Goal: Find specific page/section: Find specific page/section

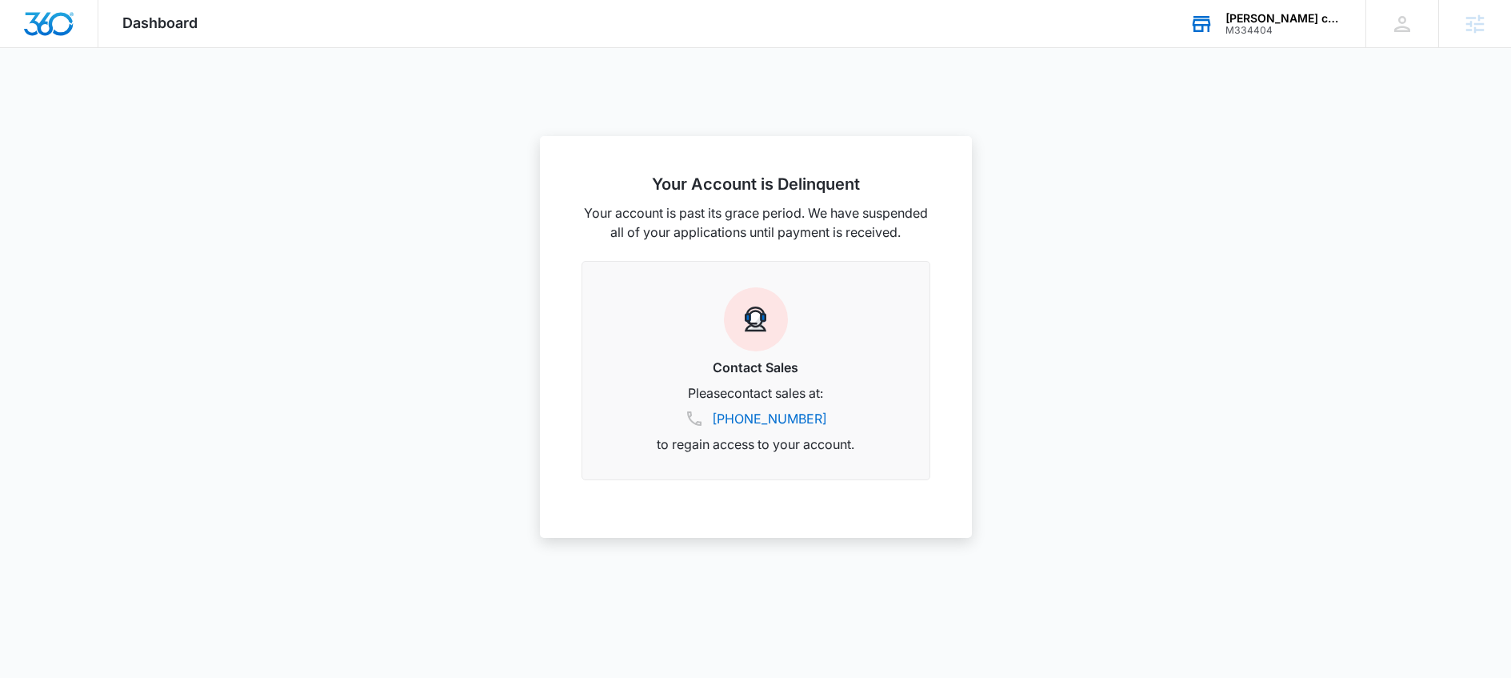
click at [1275, 26] on div "M334404" at bounding box center [1283, 30] width 117 height 11
click at [1186, 131] on input "text" at bounding box center [1213, 122] width 240 height 32
type input "g"
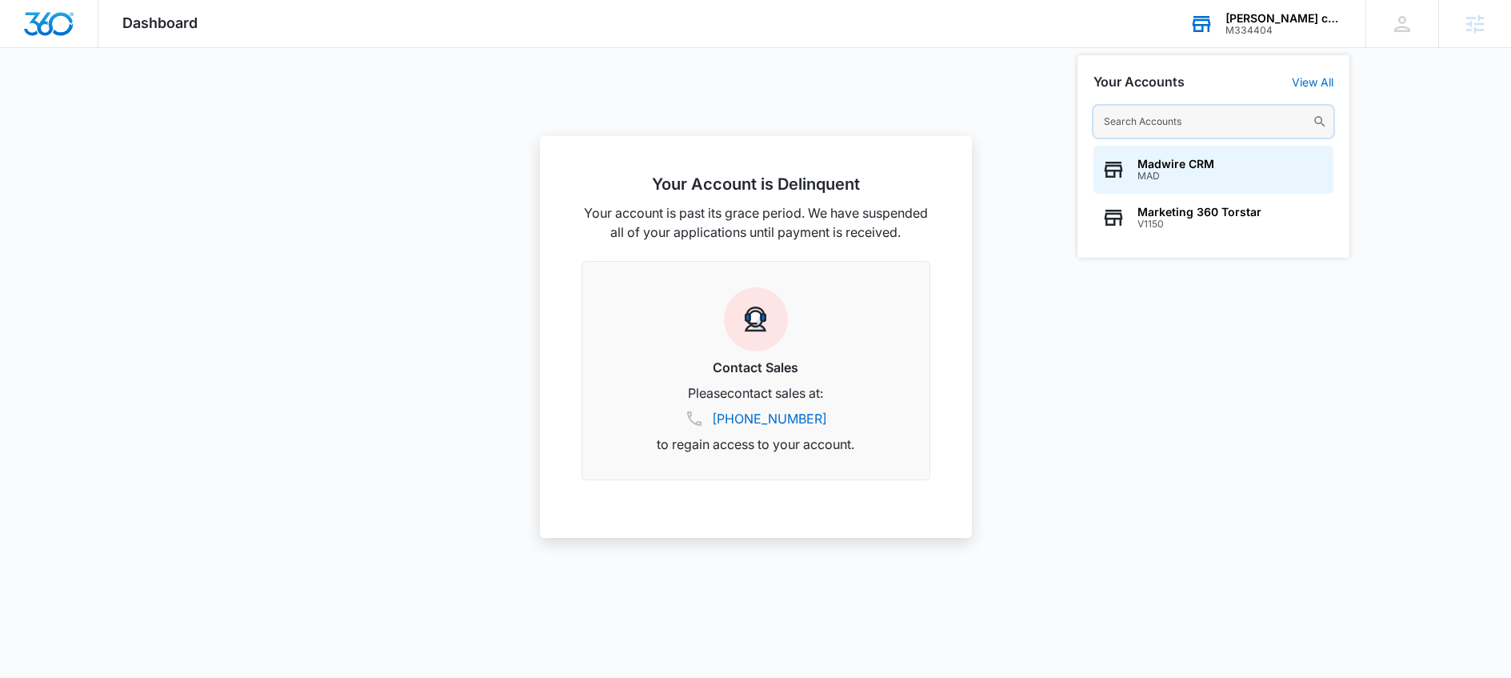
paste input "M336063"
type input "M336063"
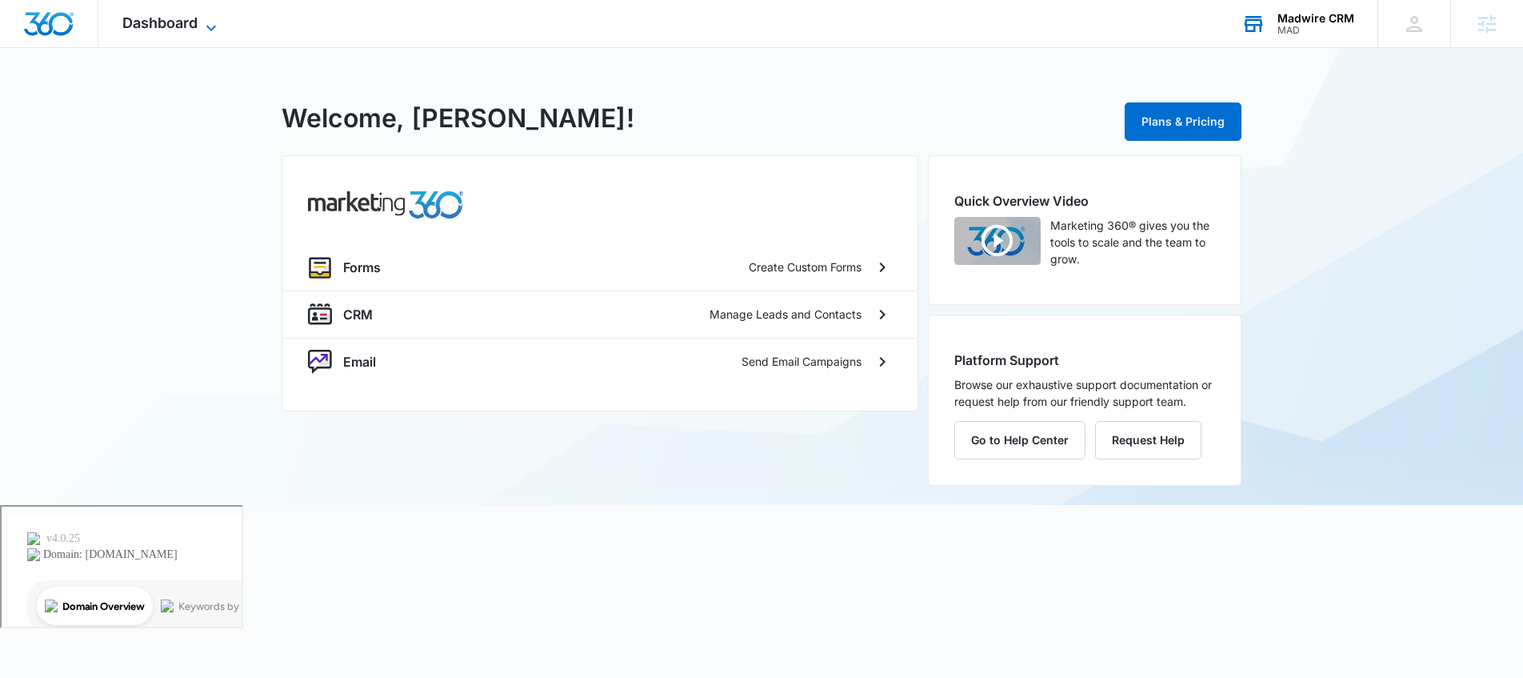
click at [186, 25] on span "Dashboard" at bounding box center [159, 22] width 75 height 17
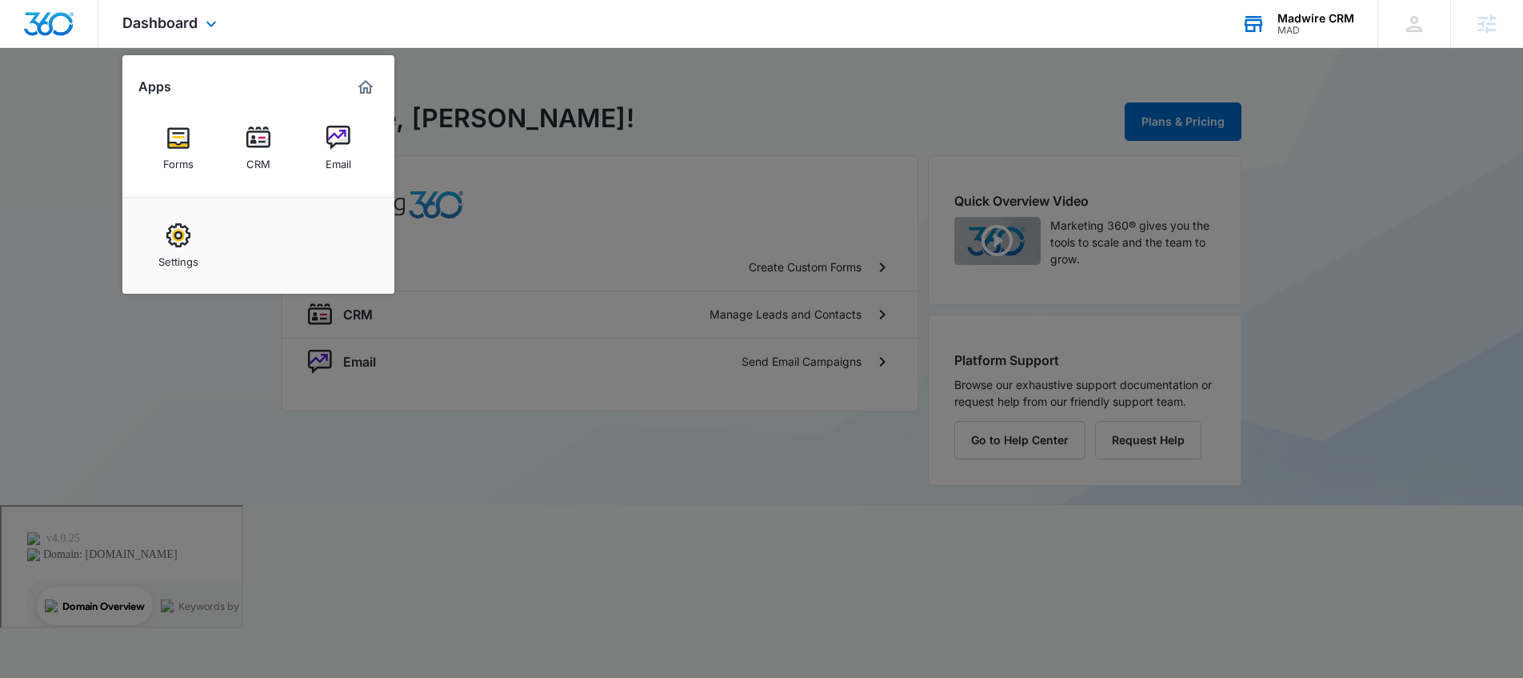
click at [760, 38] on div "Dashboard Apps Forms CRM Email Settings Madwire CRM MAD Your Accounts View All …" at bounding box center [761, 24] width 1523 height 48
click at [751, 111] on div at bounding box center [761, 339] width 1523 height 678
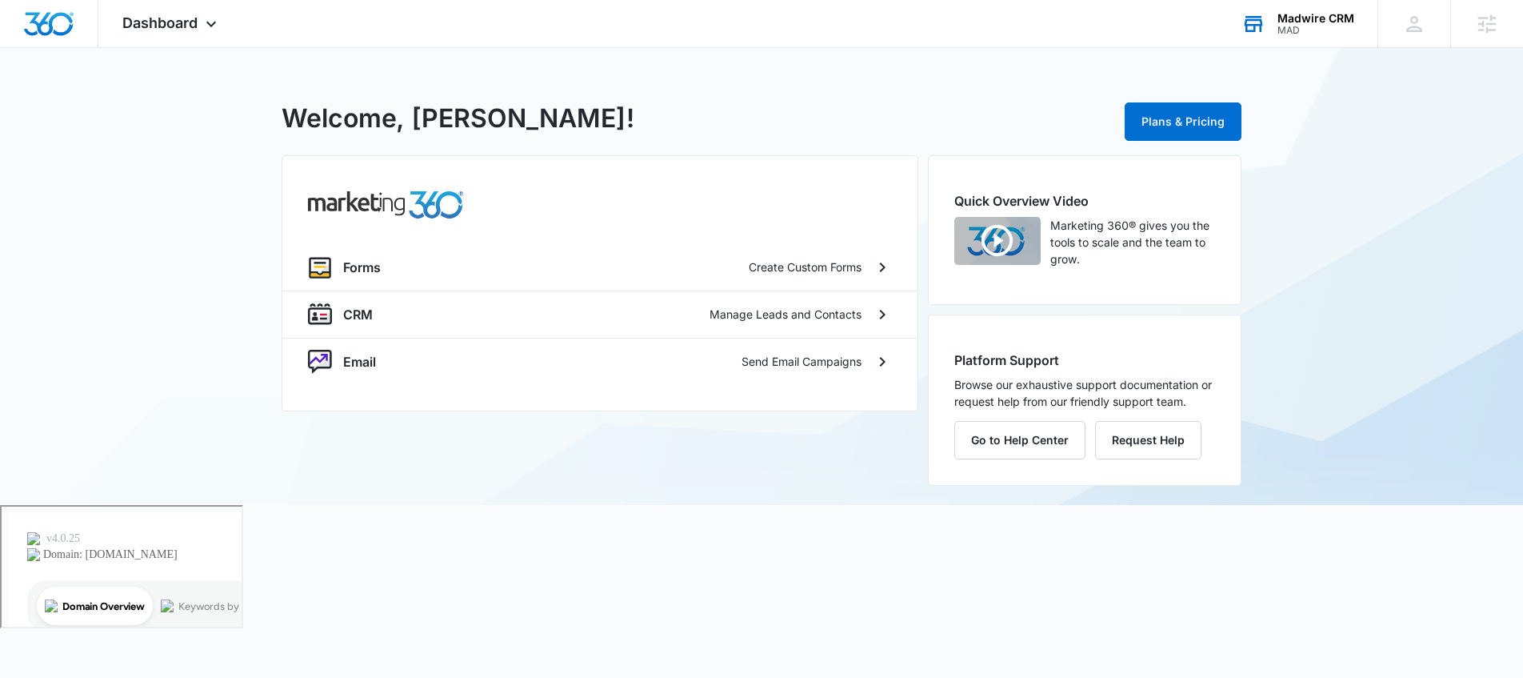
drag, startPoint x: 714, startPoint y: 148, endPoint x: 721, endPoint y: 143, distance: 8.7
click at [714, 149] on div "MAD - Madwire CRM Welcome, Gabriel! Plans & Pricing Forms Create Custom Forms C…" at bounding box center [762, 302] width 960 height 406
click at [722, 142] on div "MAD - Madwire CRM Welcome, Gabriel! Plans & Pricing" at bounding box center [762, 121] width 960 height 45
click at [1306, 21] on div "Madwire CRM" at bounding box center [1315, 18] width 77 height 13
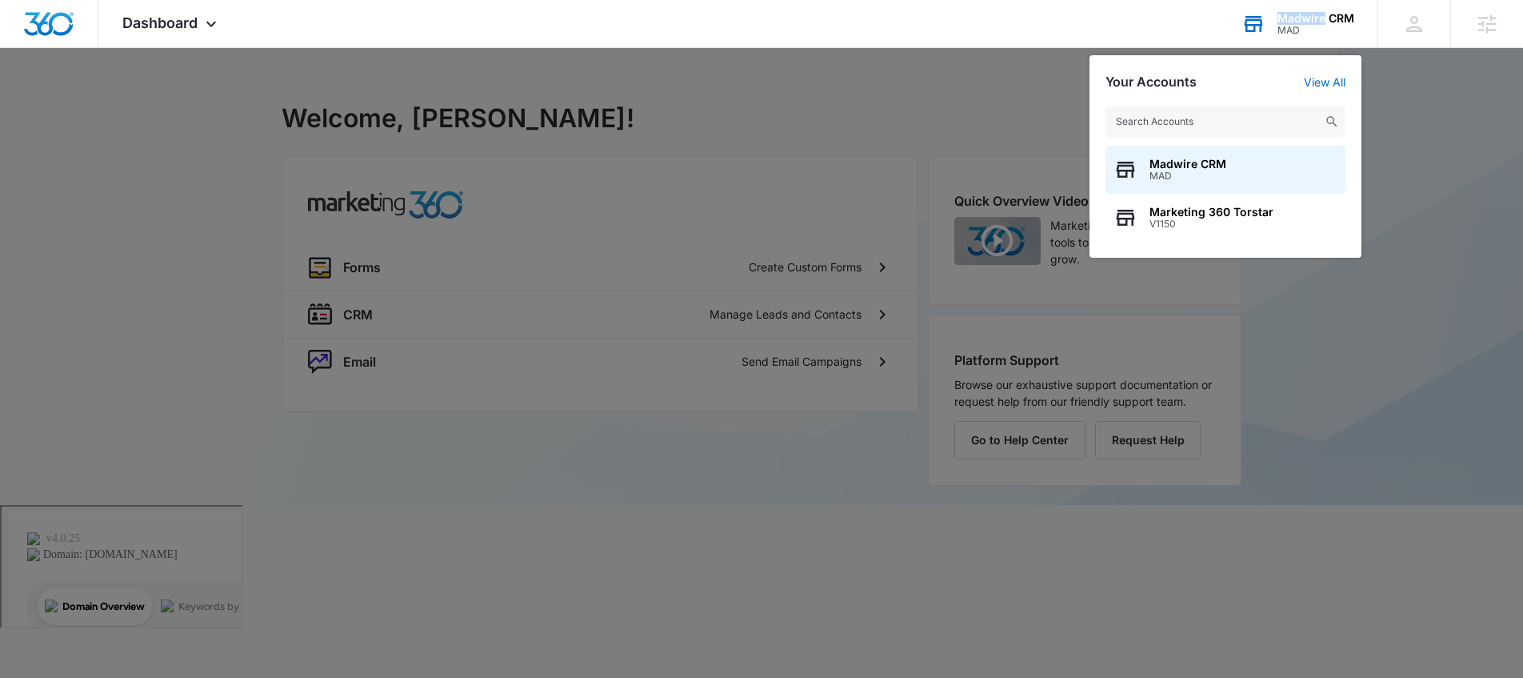
click at [1307, 21] on div "Madwire CRM" at bounding box center [1315, 18] width 77 height 13
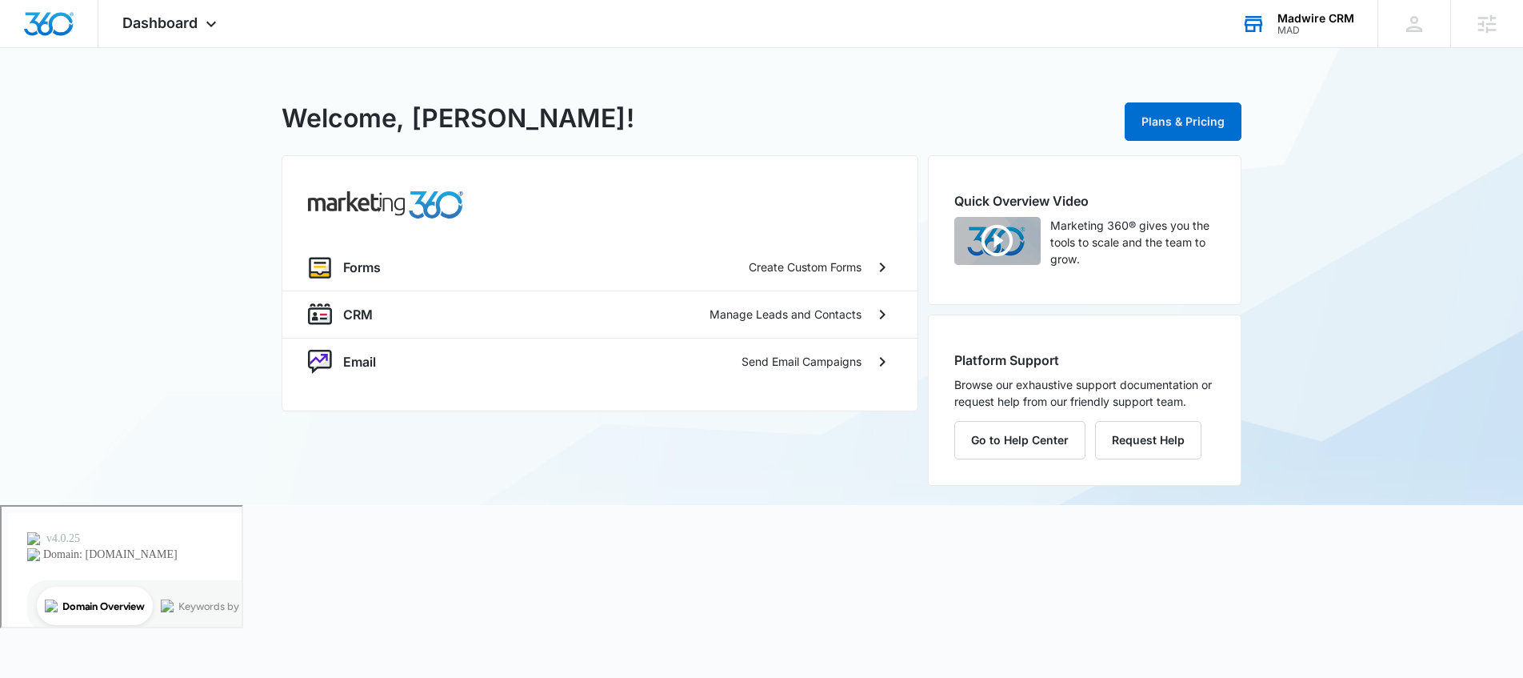
click at [1285, 16] on div "Madwire CRM" at bounding box center [1315, 18] width 77 height 13
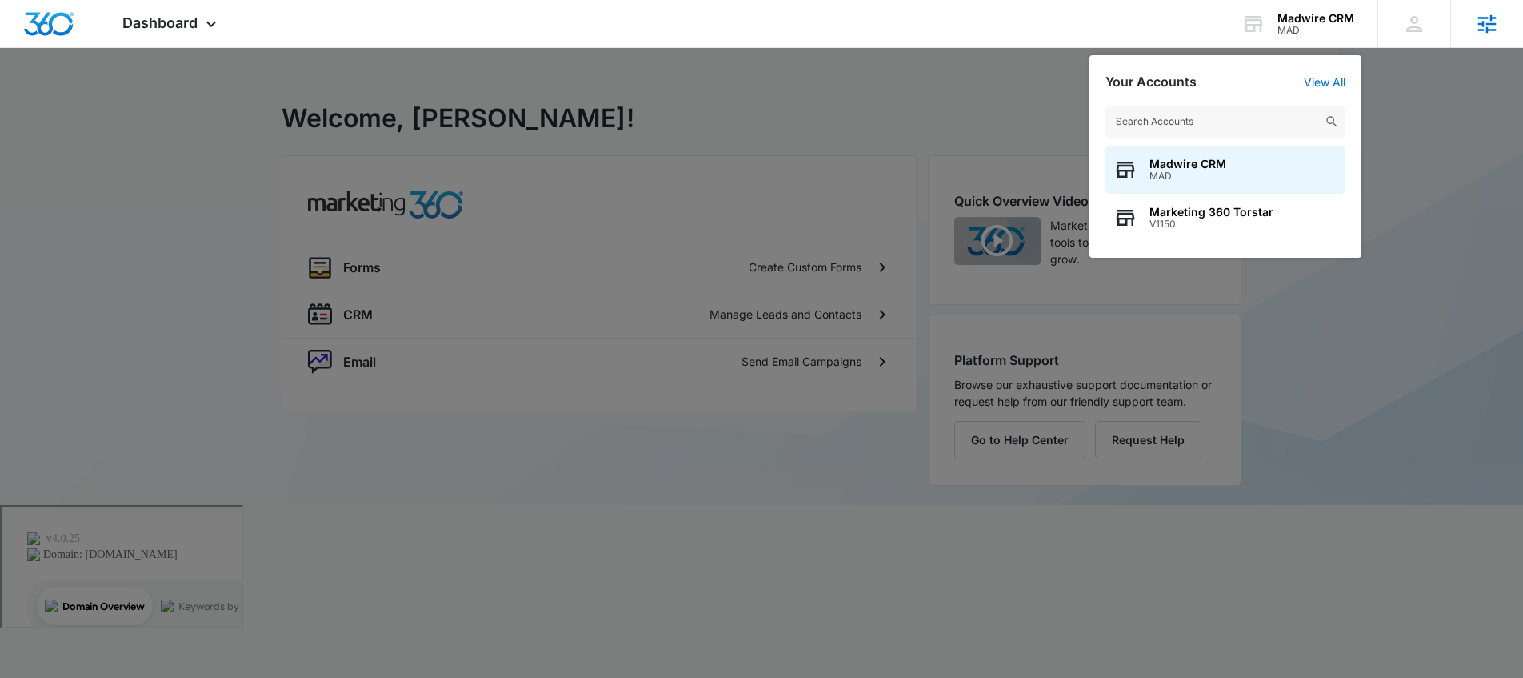
click at [1473, 23] on div "Agencies" at bounding box center [1486, 23] width 73 height 47
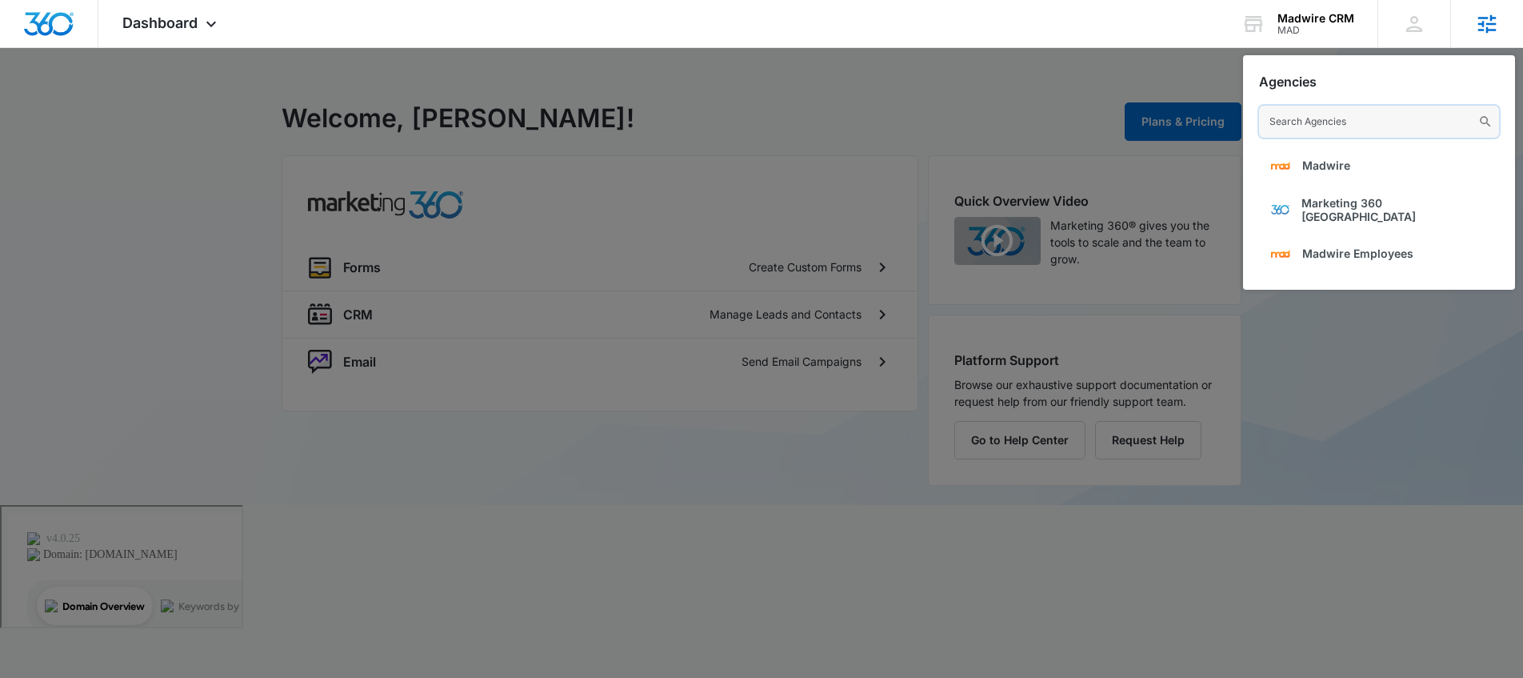
click at [1339, 127] on input "text" at bounding box center [1379, 122] width 240 height 32
paste input "M336063"
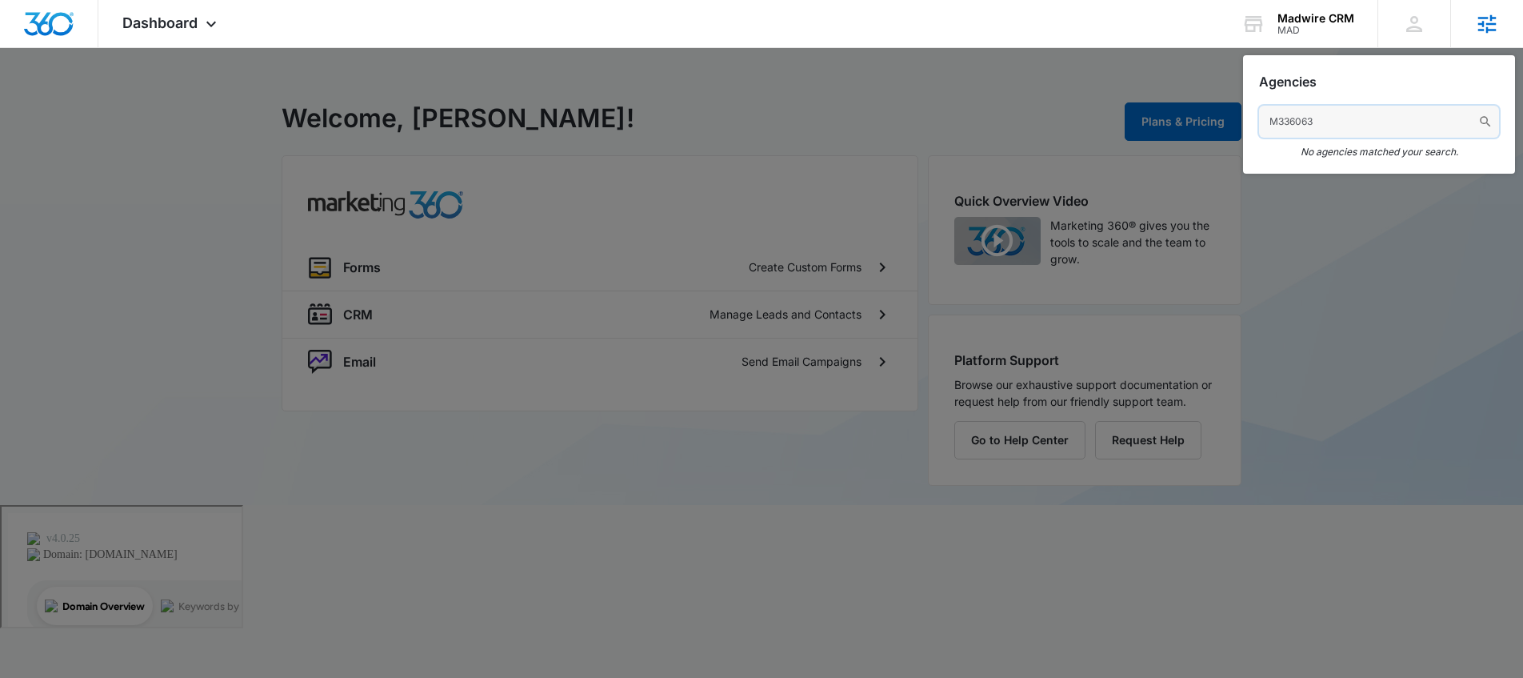
click at [1359, 126] on input "M336063" at bounding box center [1379, 122] width 240 height 32
click at [1429, 126] on input "M336063" at bounding box center [1379, 122] width 240 height 32
click at [1475, 122] on input "M336063" at bounding box center [1379, 122] width 240 height 32
type input "M336063"
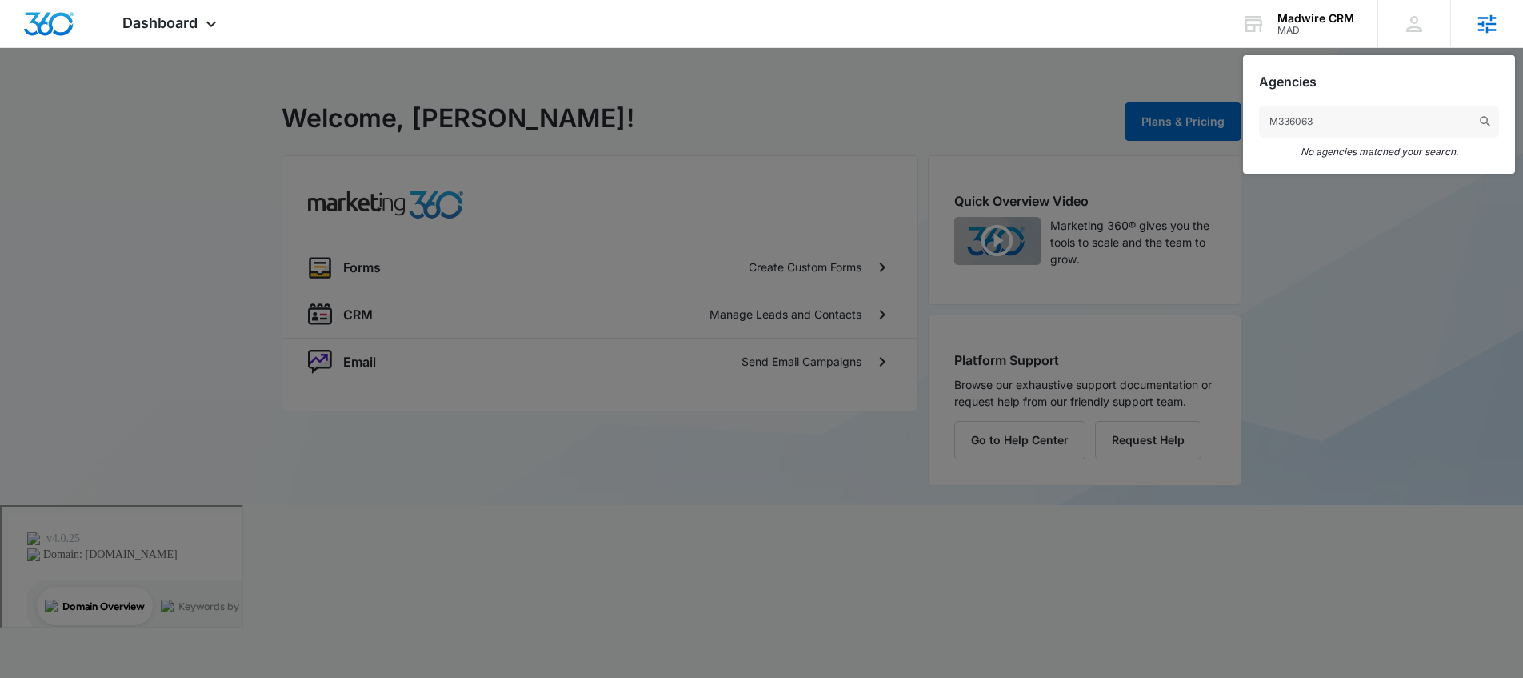
click at [1483, 119] on img at bounding box center [1485, 121] width 14 height 14
click at [1316, 25] on div "MAD" at bounding box center [1315, 30] width 77 height 11
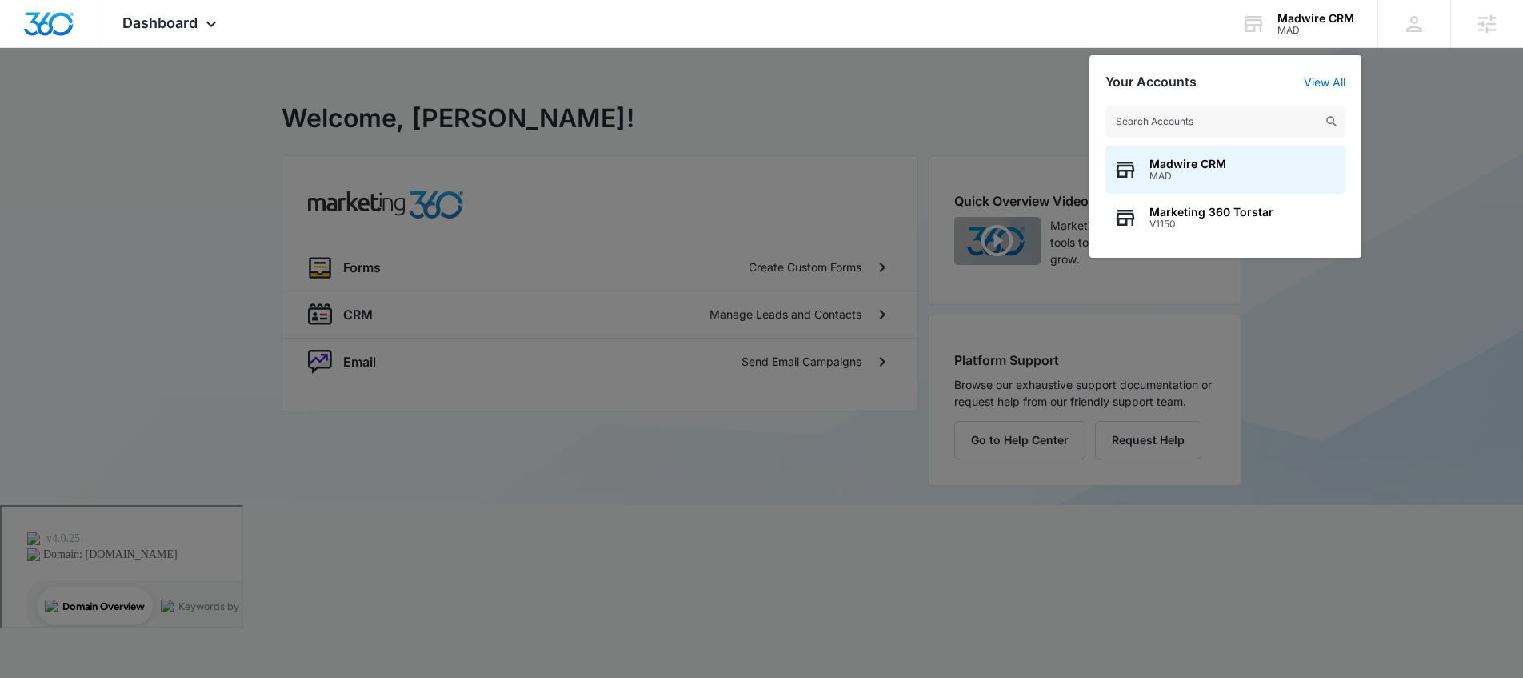
click at [1233, 124] on input "text" at bounding box center [1225, 122] width 240 height 32
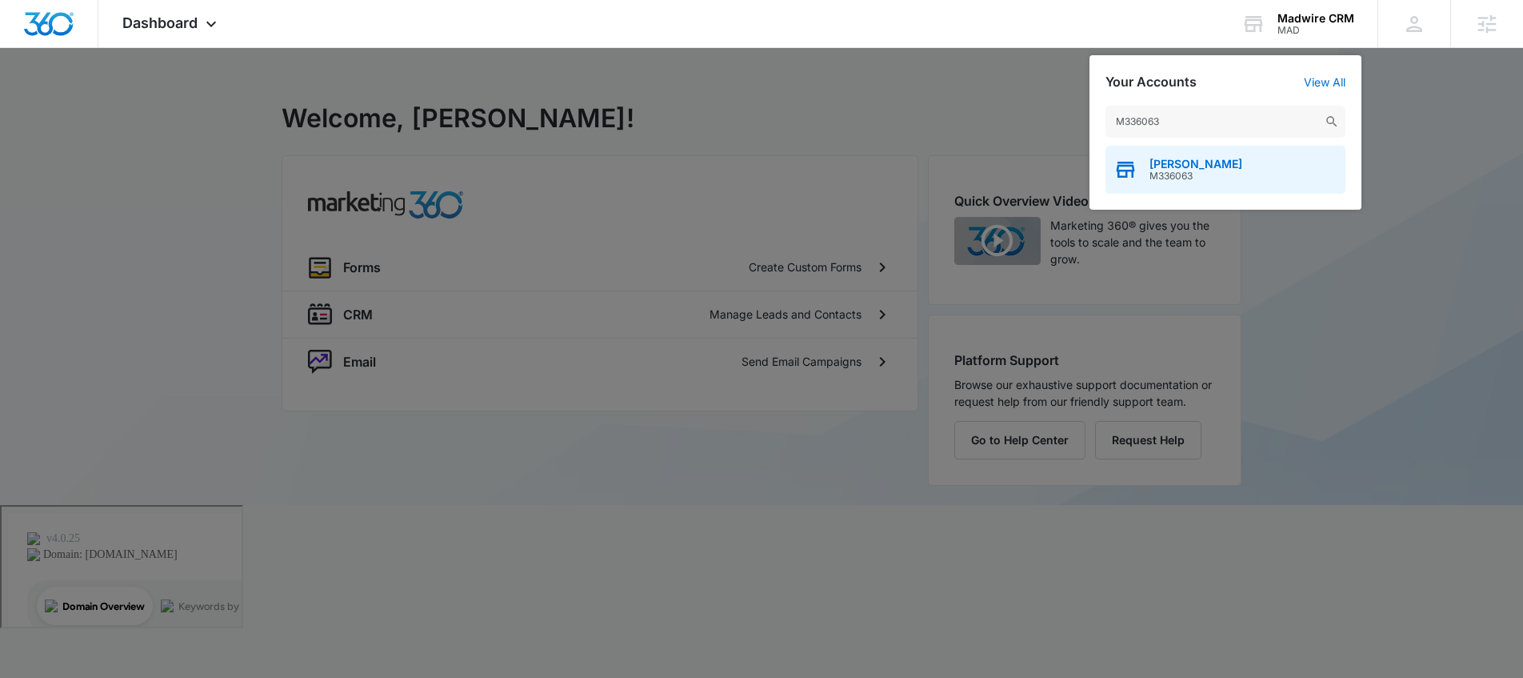
type input "M336063"
click at [1257, 165] on div "Gabe Flores Elkins M336063" at bounding box center [1225, 170] width 240 height 48
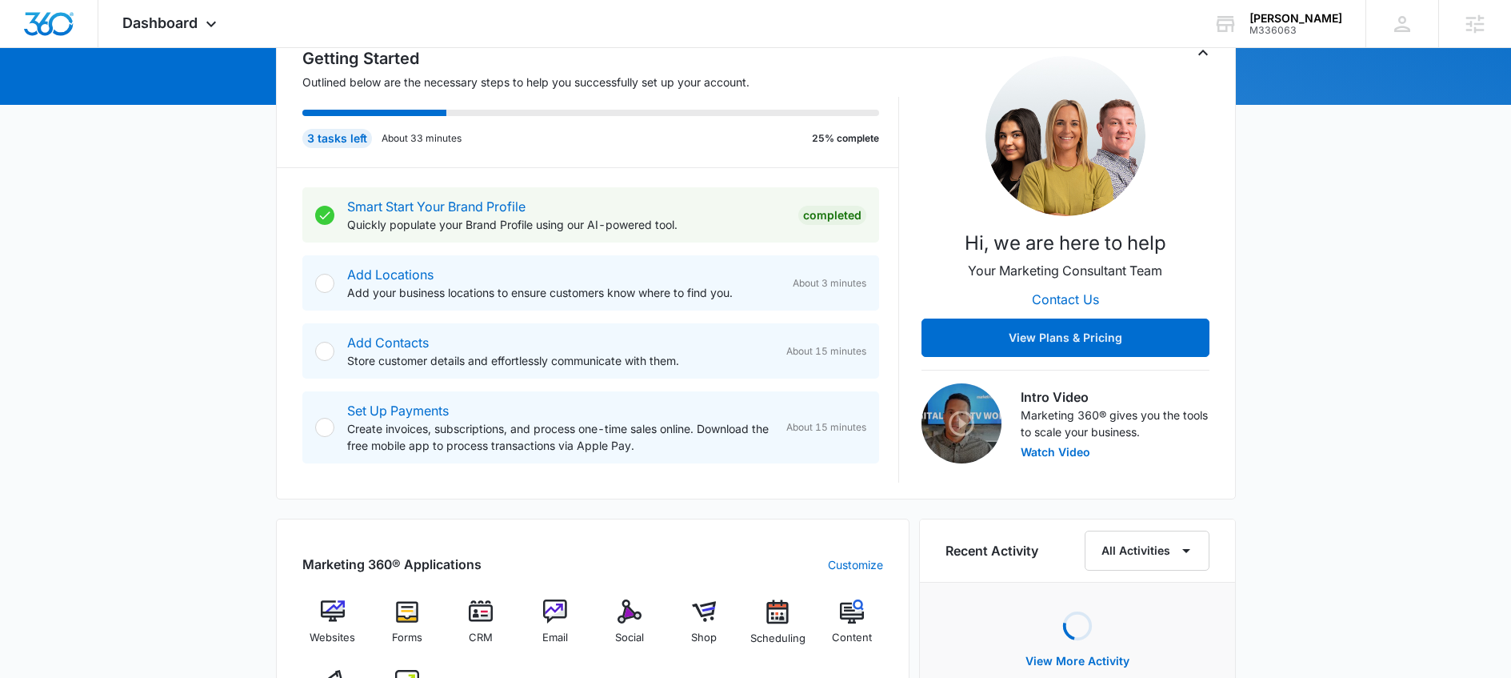
scroll to position [59, 0]
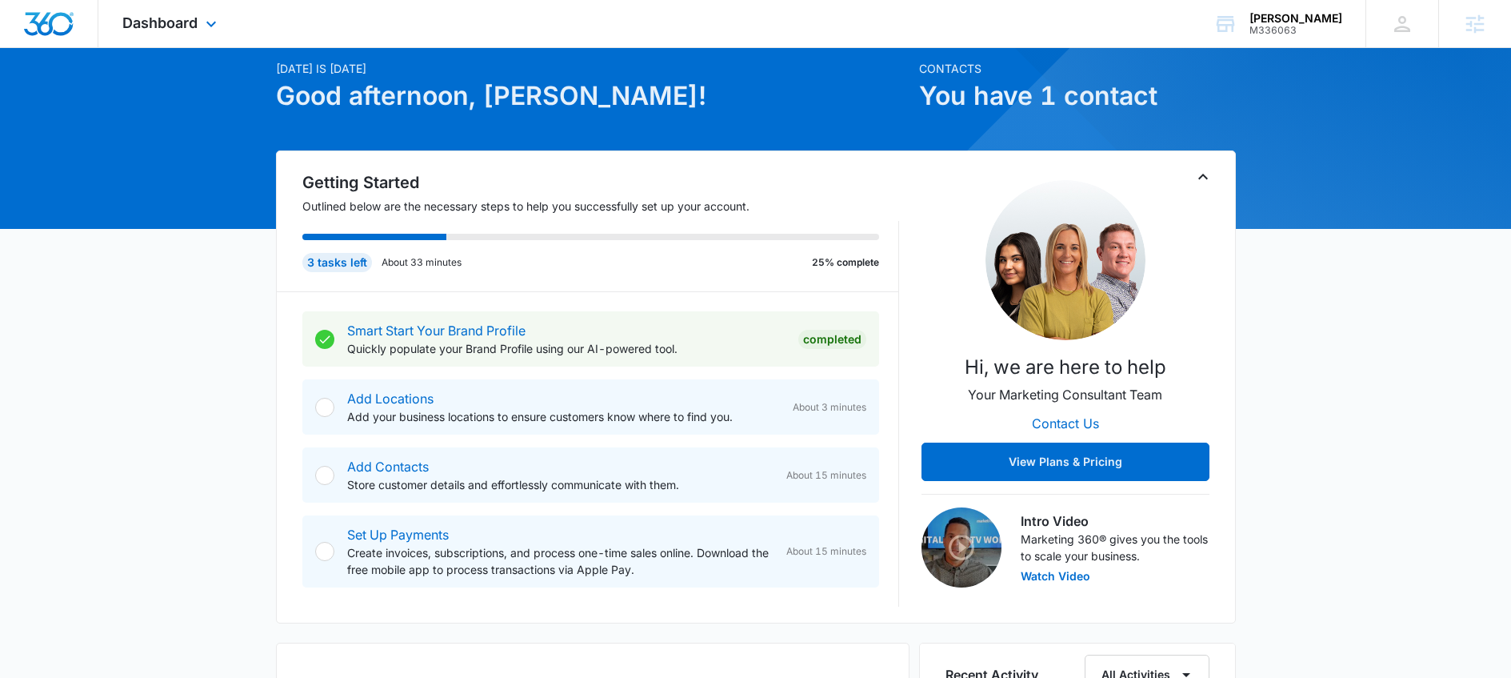
click at [181, 34] on div "Dashboard Apps Websites Forms CRM Email Social Shop Scheduling Content Ads Inte…" at bounding box center [171, 23] width 146 height 47
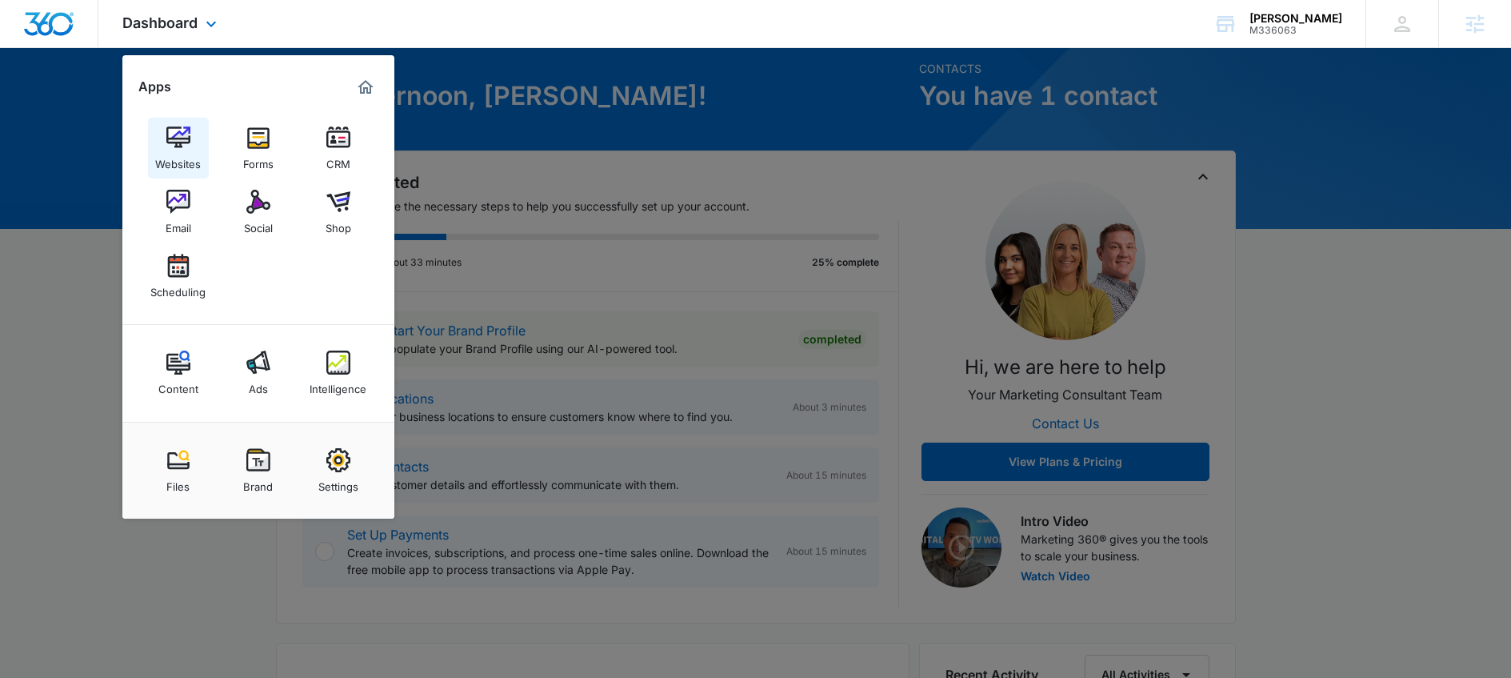
click at [190, 154] on div "Websites" at bounding box center [178, 160] width 46 height 21
